Goal: Browse casually

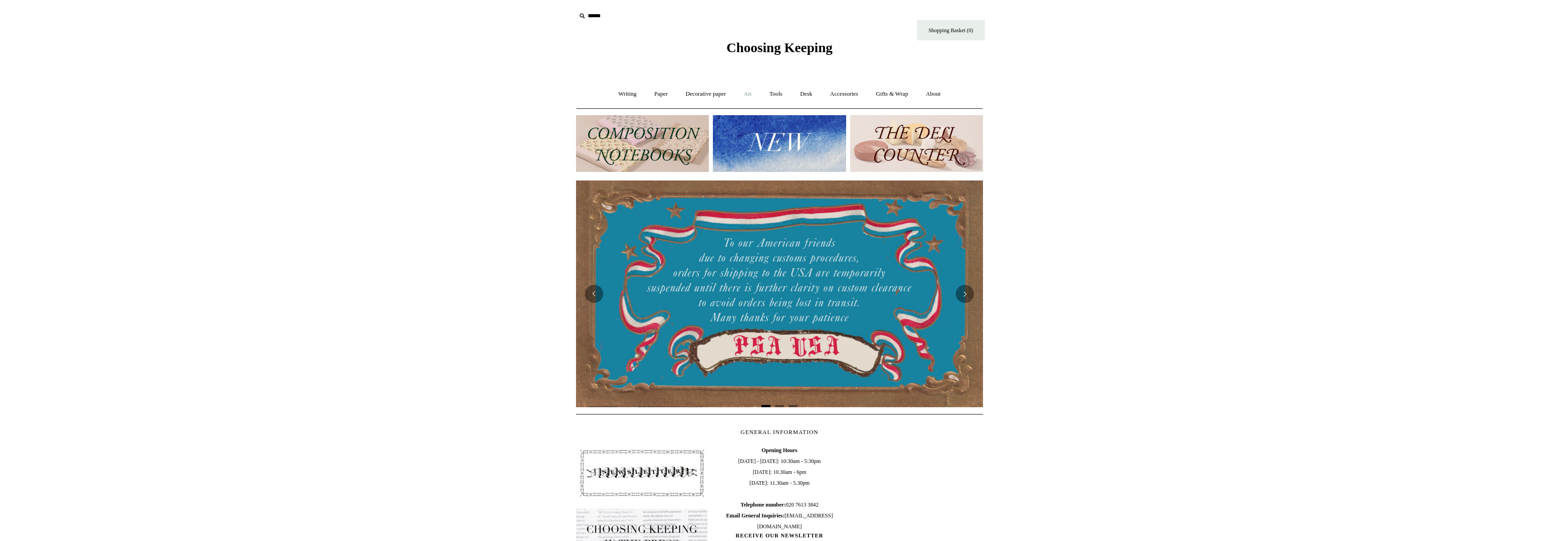
click at [742, 92] on link "Art +" at bounding box center [748, 94] width 24 height 24
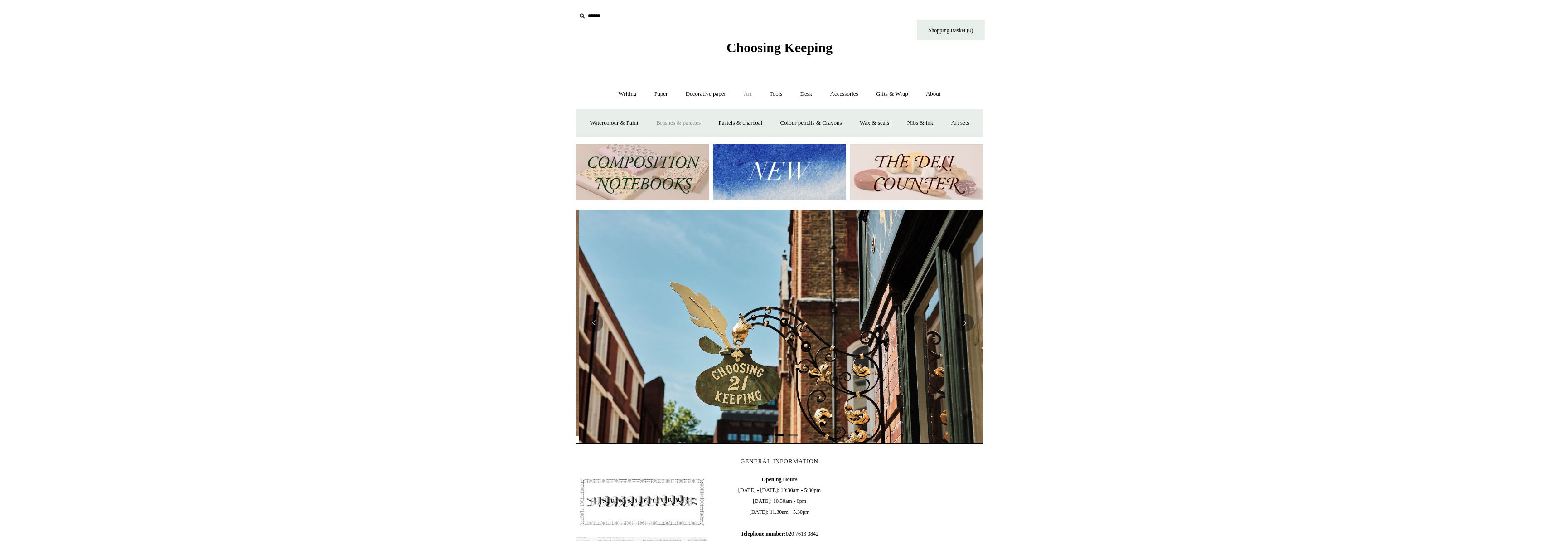
scroll to position [0, 407]
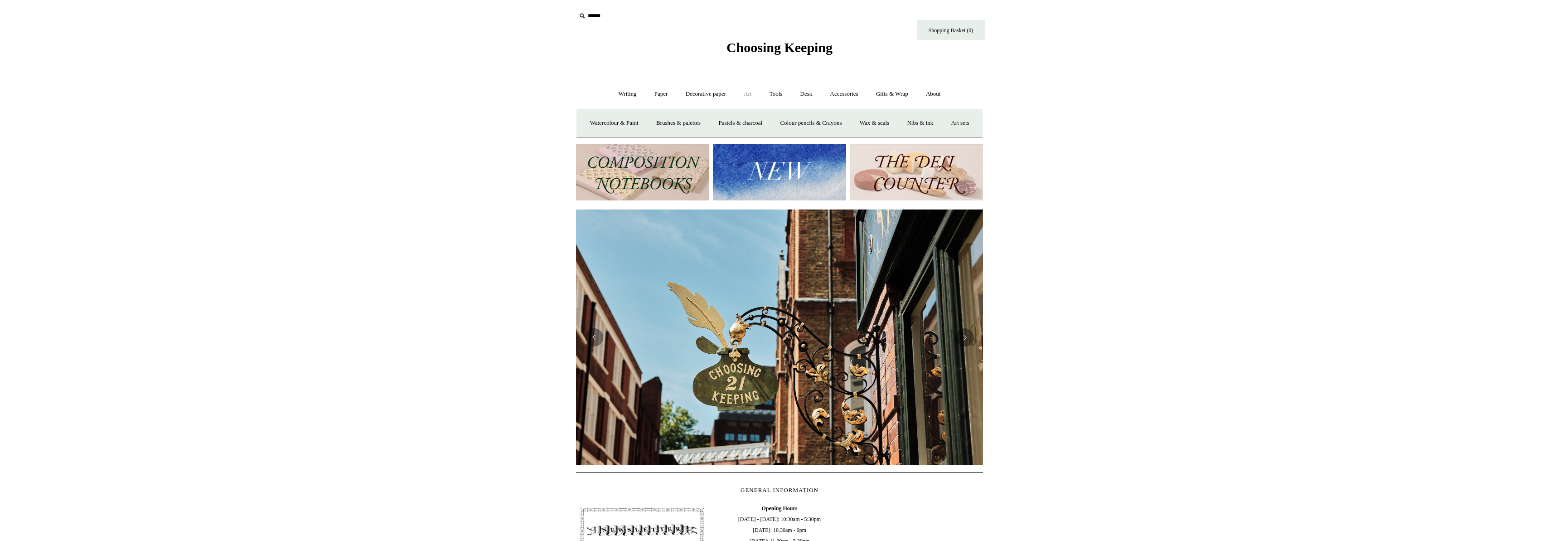
click at [748, 92] on link "Art -" at bounding box center [748, 94] width 24 height 24
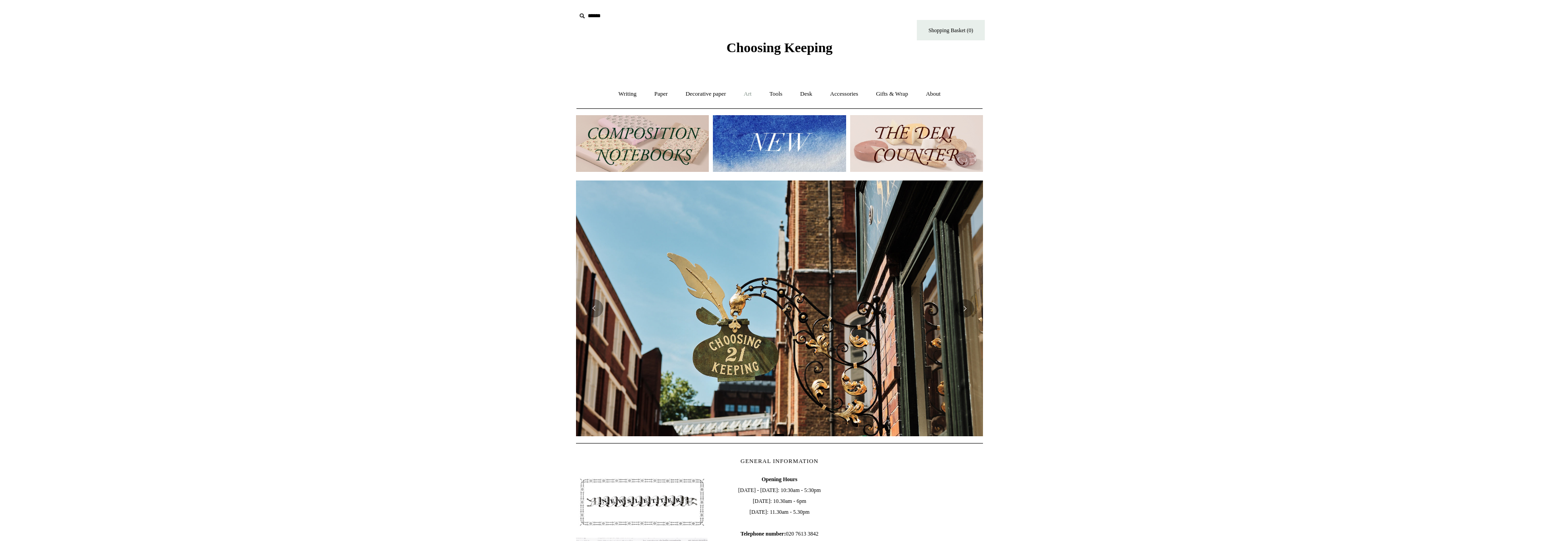
click at [748, 91] on link "Art +" at bounding box center [748, 94] width 24 height 24
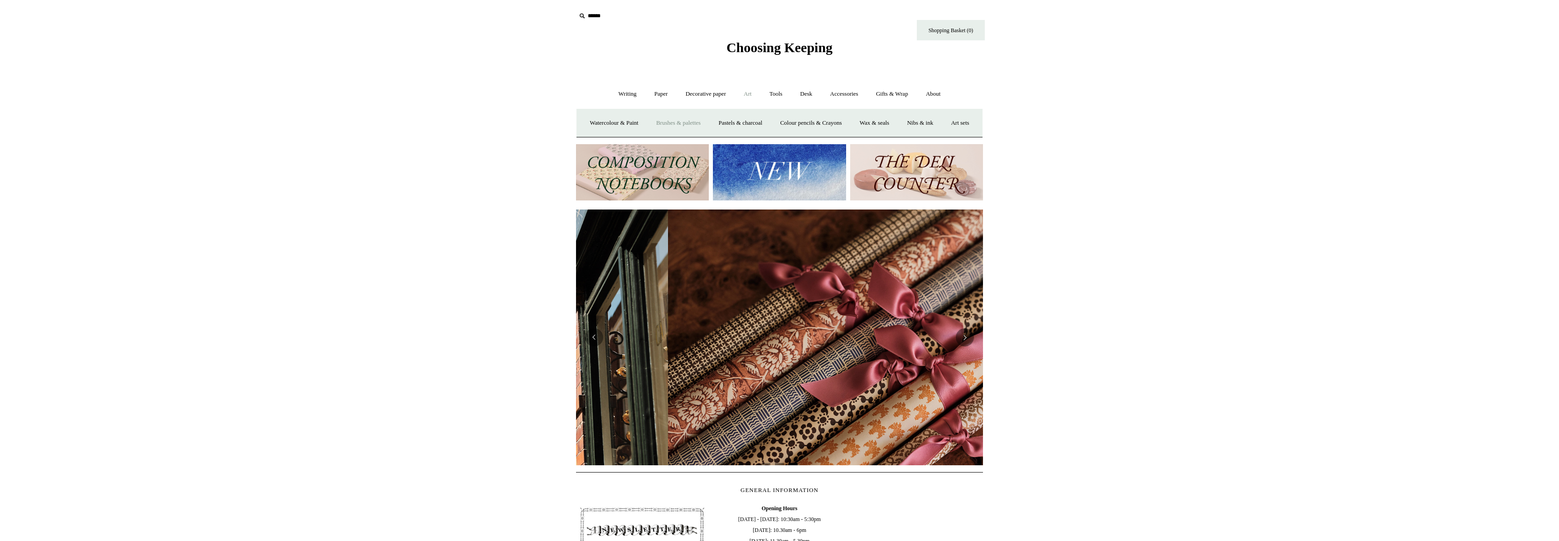
scroll to position [0, 814]
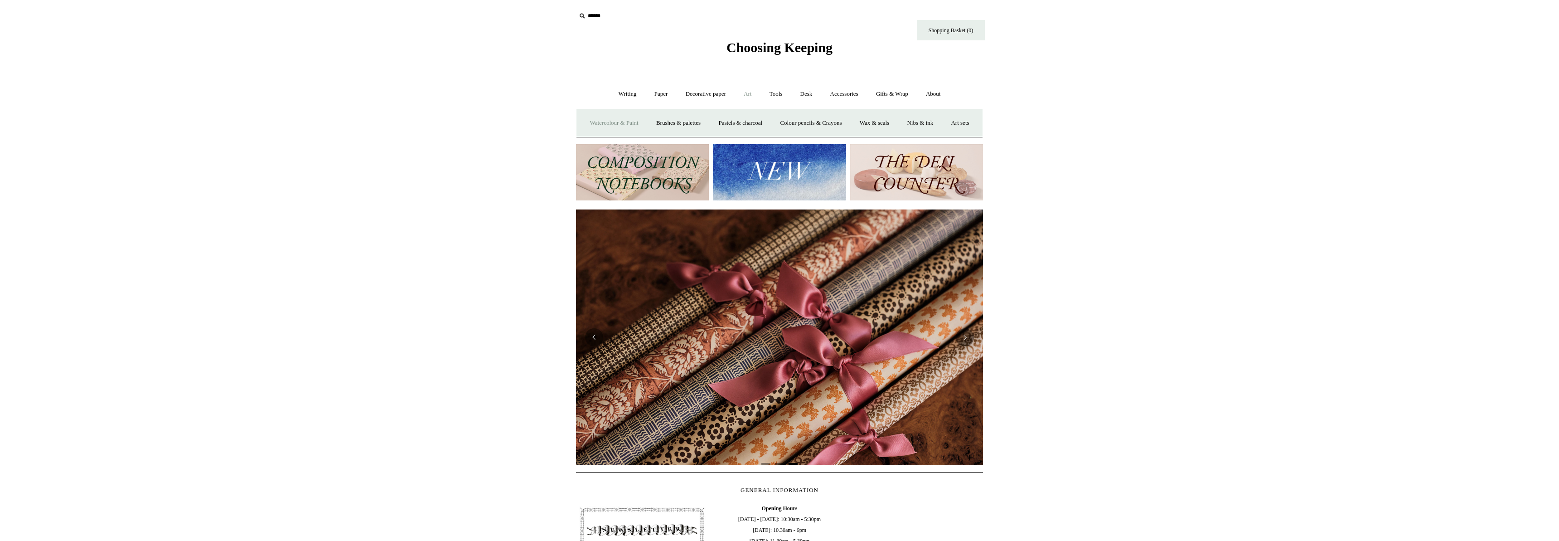
click at [621, 120] on link "Watercolour & Paint" at bounding box center [614, 123] width 65 height 24
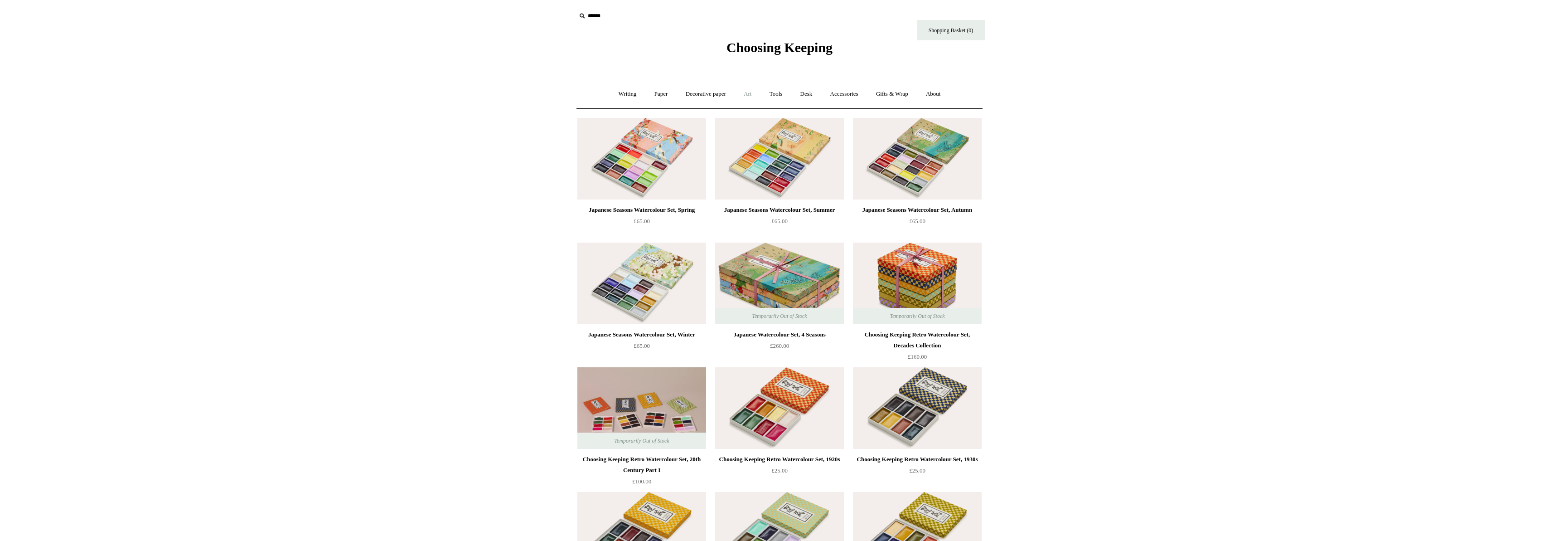
click at [747, 97] on link "Art +" at bounding box center [748, 94] width 24 height 24
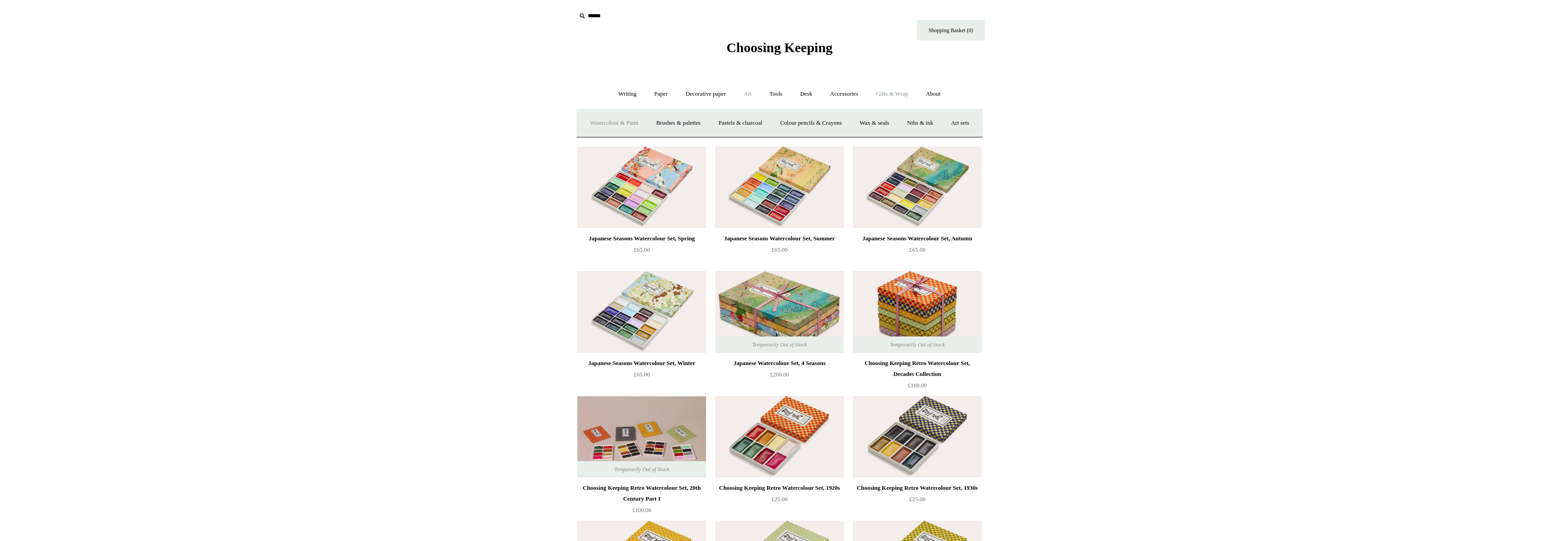
click at [904, 94] on link "Gifts & Wrap +" at bounding box center [892, 94] width 48 height 24
click at [844, 97] on link "Accessories +" at bounding box center [844, 94] width 44 height 24
click at [623, 121] on link "Personal Accessories +" at bounding box center [625, 123] width 66 height 24
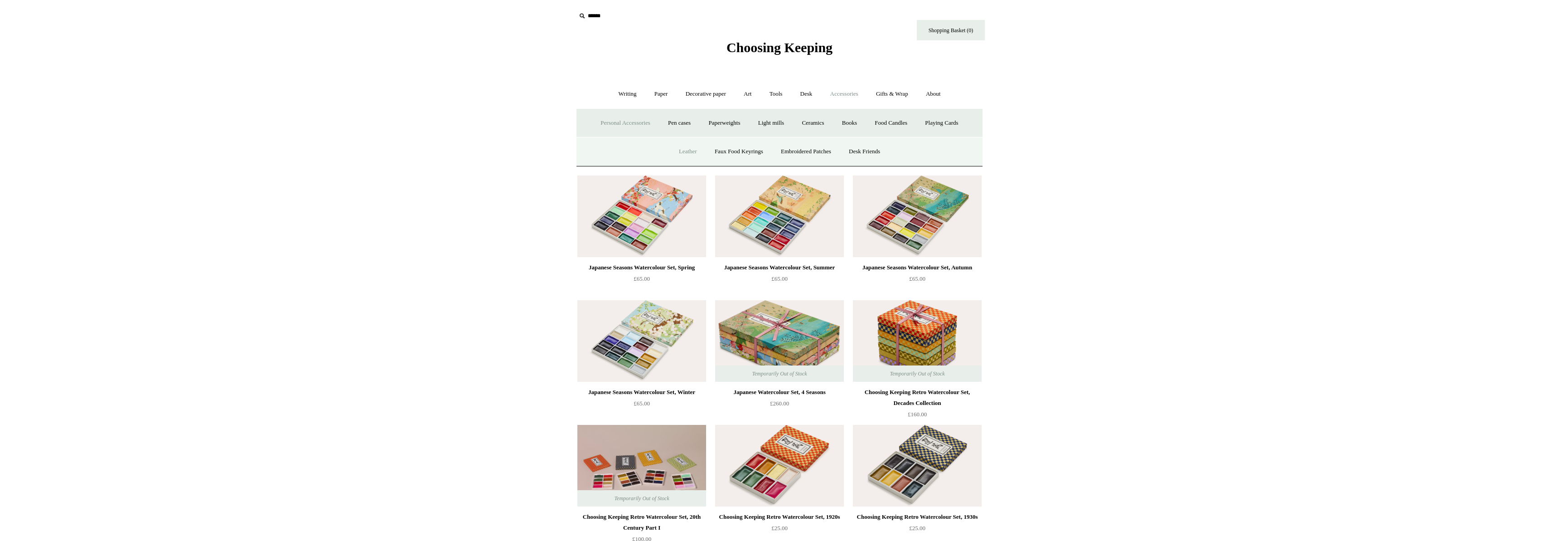
click at [687, 145] on link "Leather" at bounding box center [688, 152] width 34 height 24
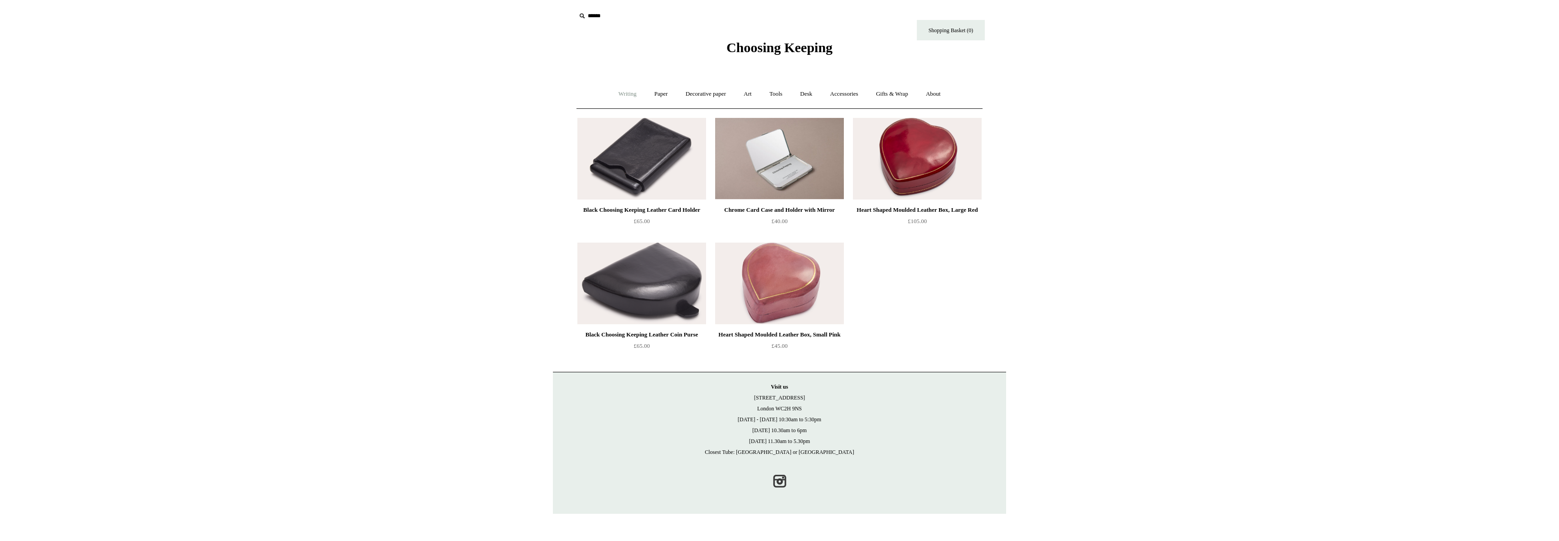
click at [626, 97] on link "Writing +" at bounding box center [628, 94] width 34 height 24
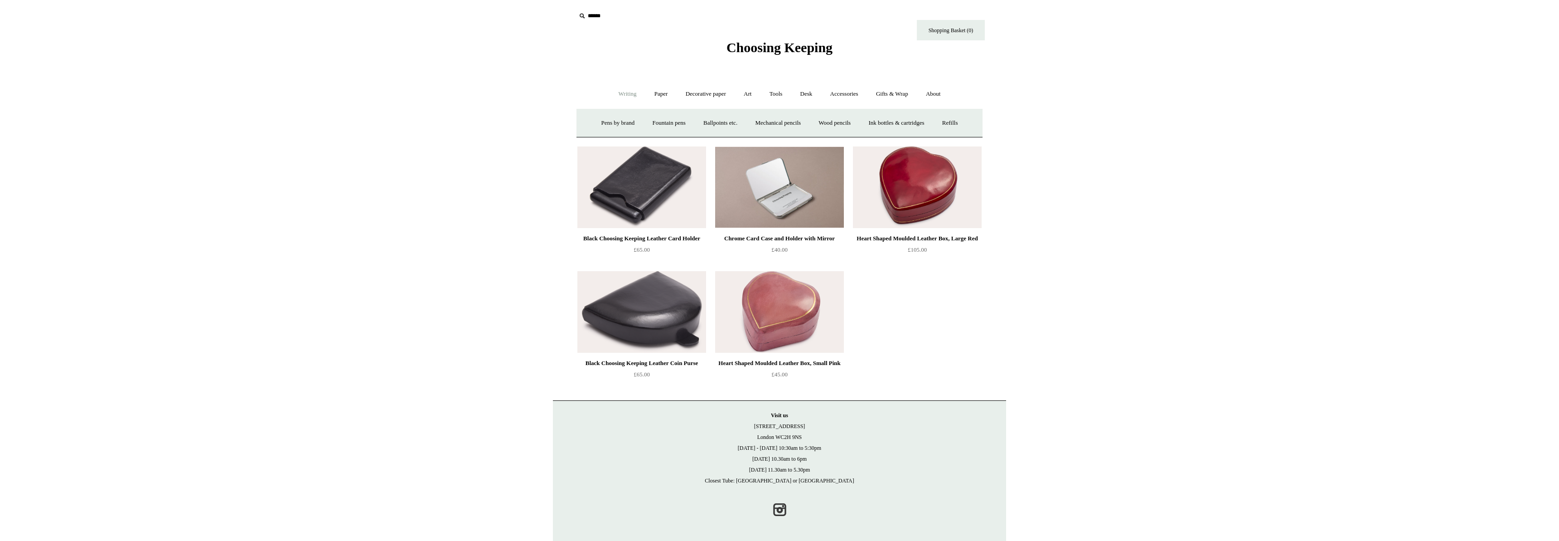
click at [771, 51] on span "Choosing Keeping" at bounding box center [780, 47] width 106 height 15
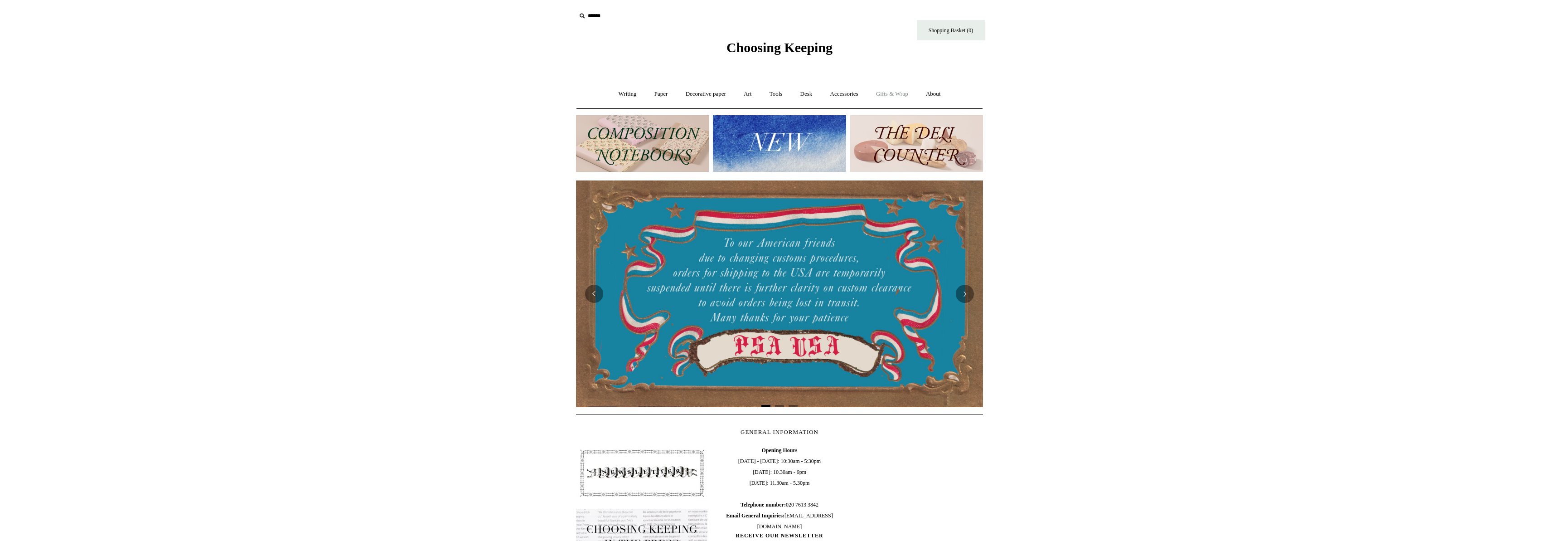
click at [908, 93] on link "Gifts & Wrap +" at bounding box center [892, 94] width 48 height 24
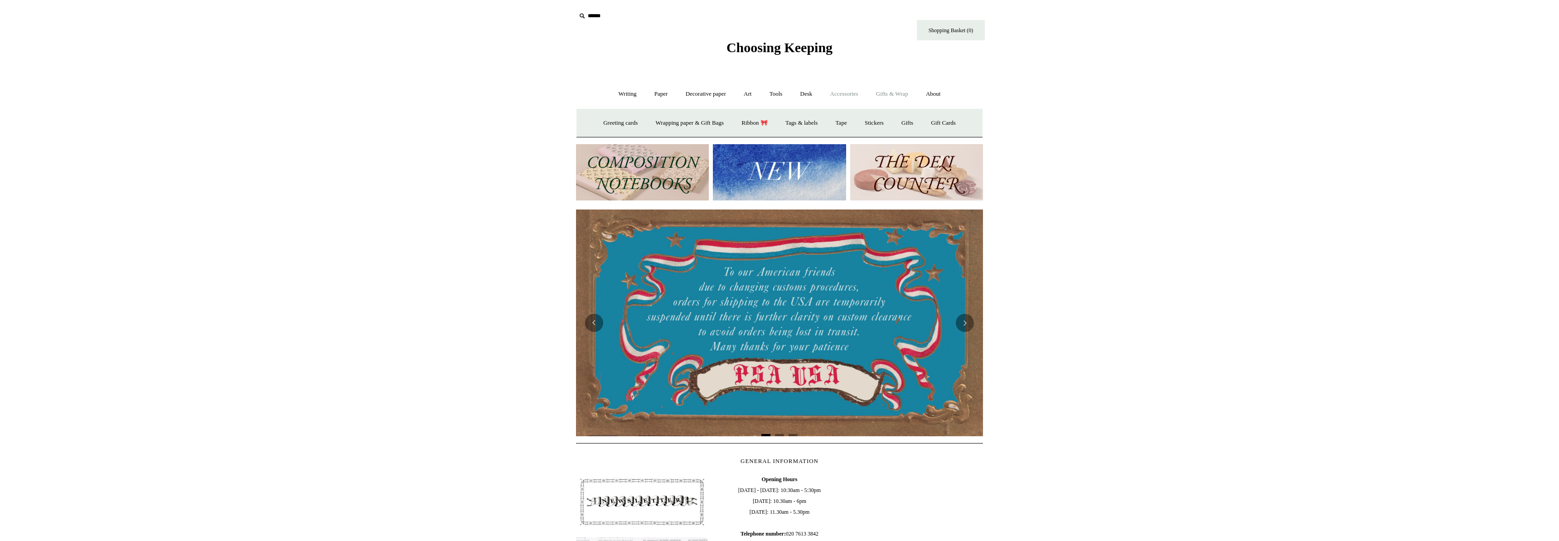
click at [849, 96] on link "Accessories +" at bounding box center [844, 94] width 44 height 24
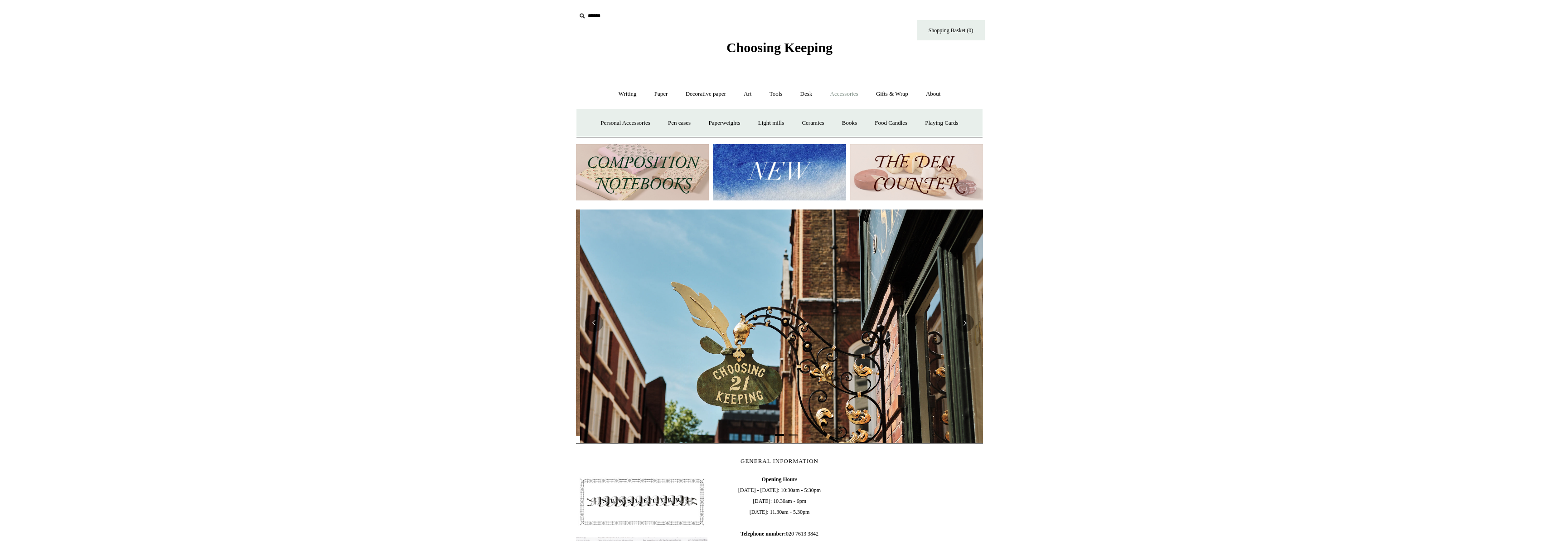
scroll to position [0, 407]
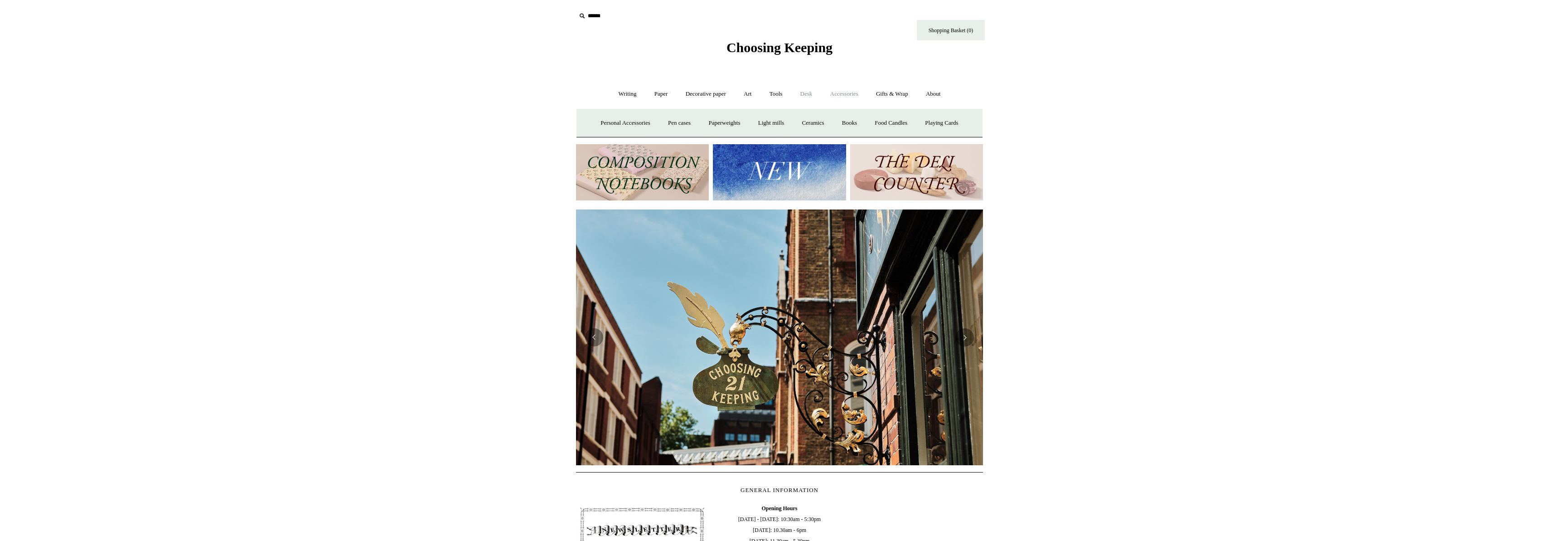
click at [810, 93] on link "Desk +" at bounding box center [806, 94] width 29 height 24
click at [771, 93] on link "Tools +" at bounding box center [775, 94] width 29 height 24
click at [742, 92] on link "Art +" at bounding box center [748, 94] width 24 height 24
click at [943, 135] on link "Art sets" at bounding box center [960, 123] width 34 height 24
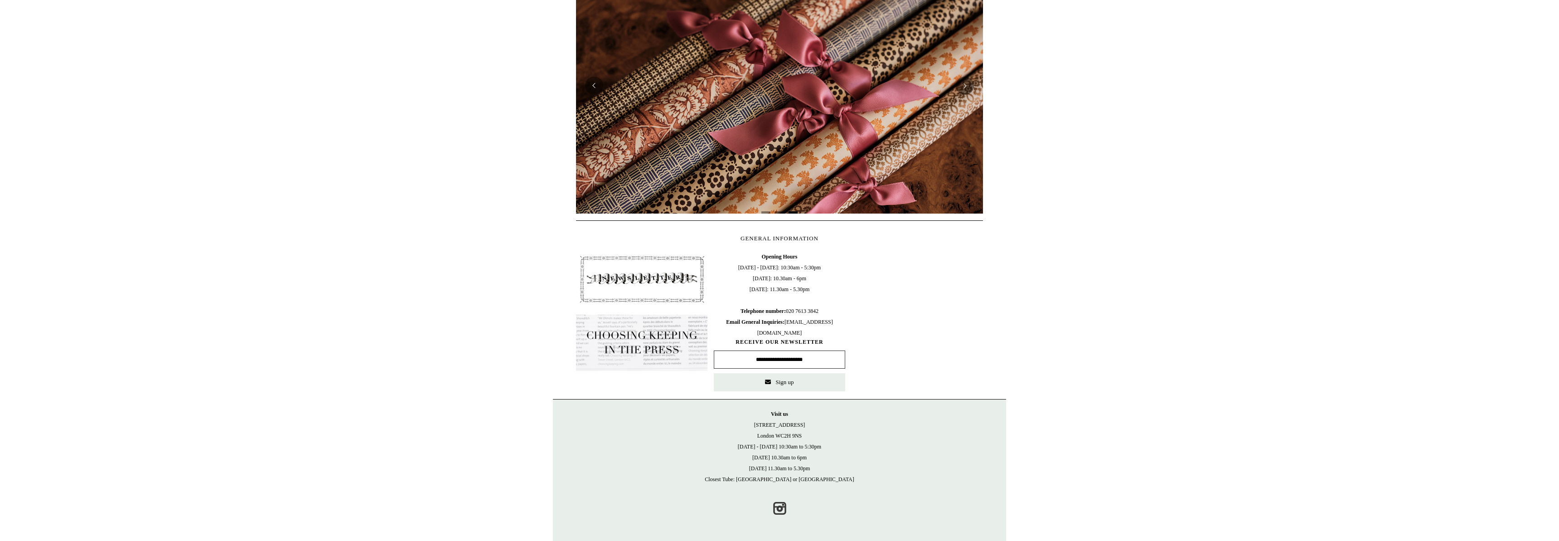
scroll to position [0, 0]
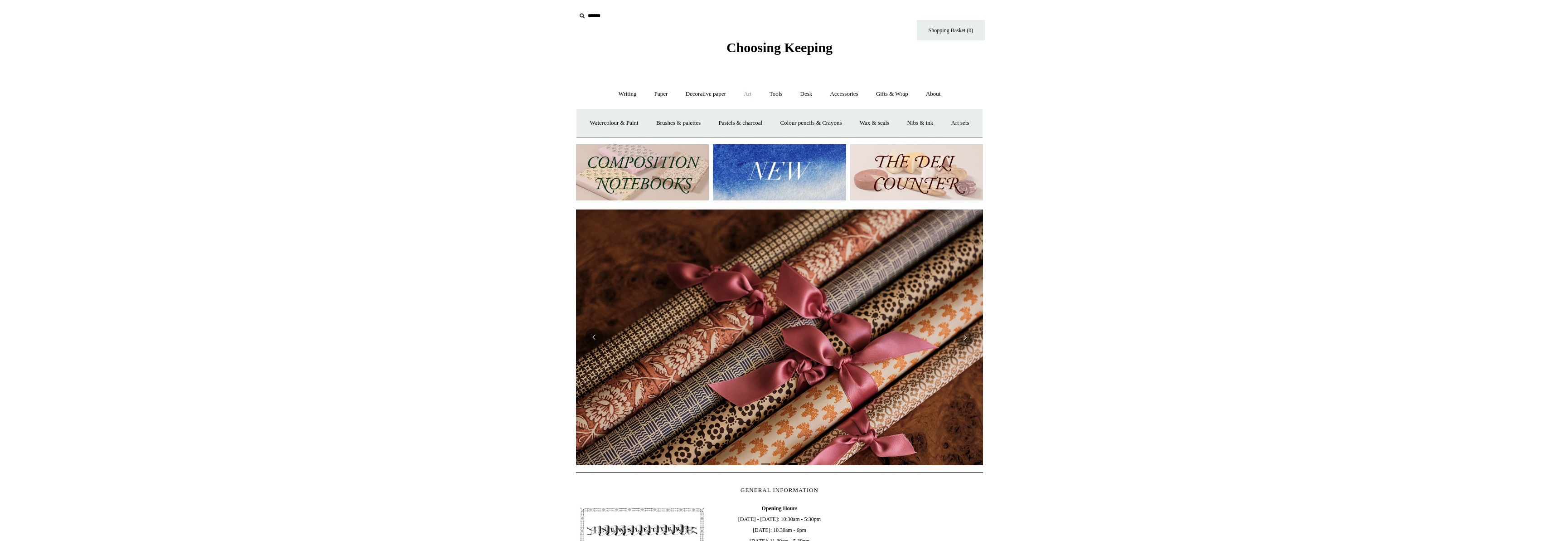
click at [805, 50] on span "Choosing Keeping" at bounding box center [780, 47] width 106 height 15
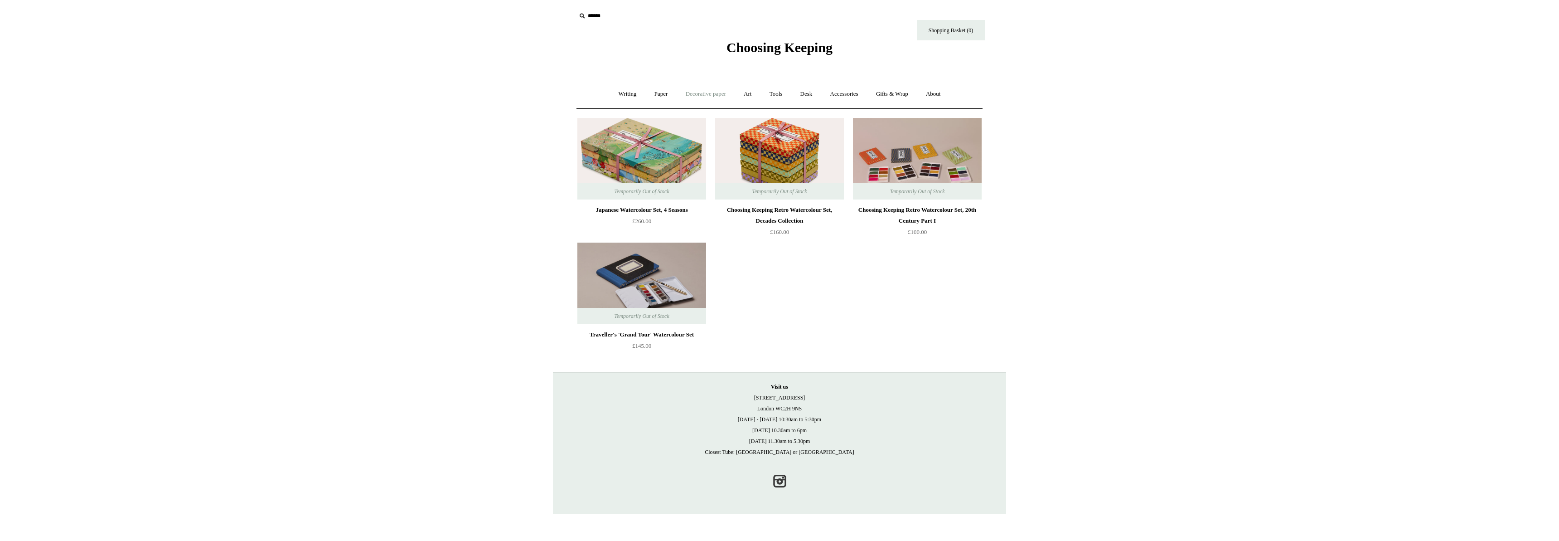
click at [700, 98] on link "Decorative paper +" at bounding box center [706, 94] width 57 height 24
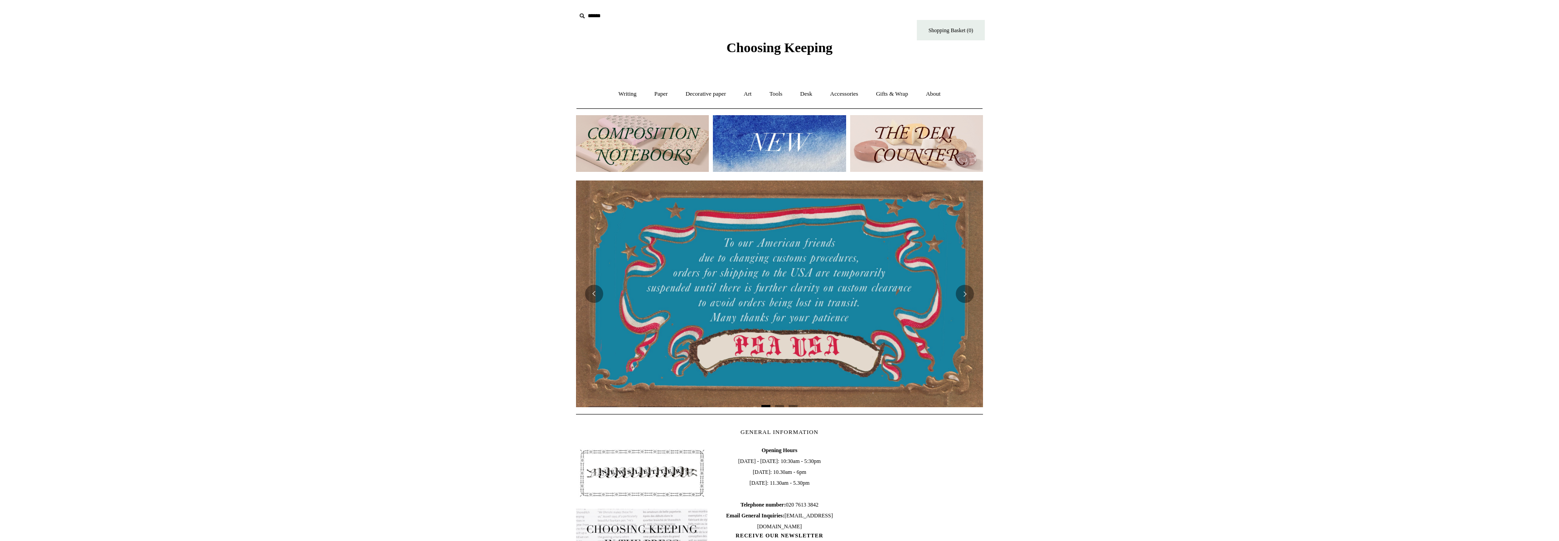
click at [799, 162] on img at bounding box center [779, 143] width 133 height 57
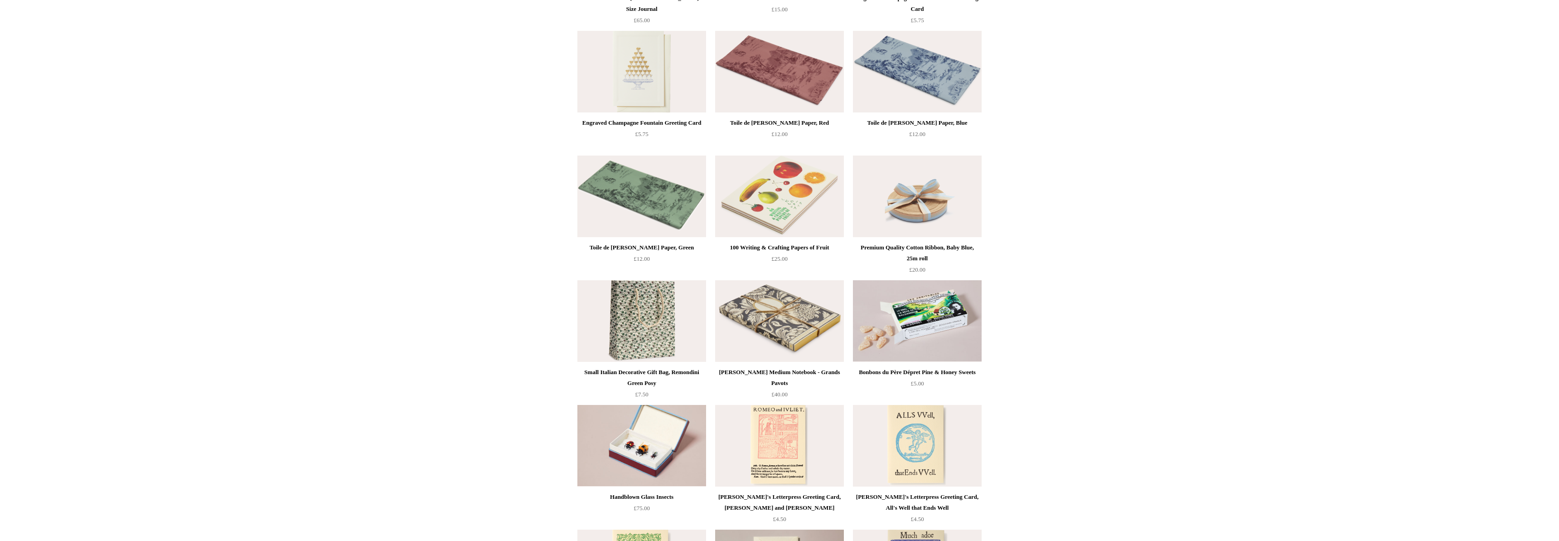
scroll to position [1306, 0]
